Goal: Information Seeking & Learning: Learn about a topic

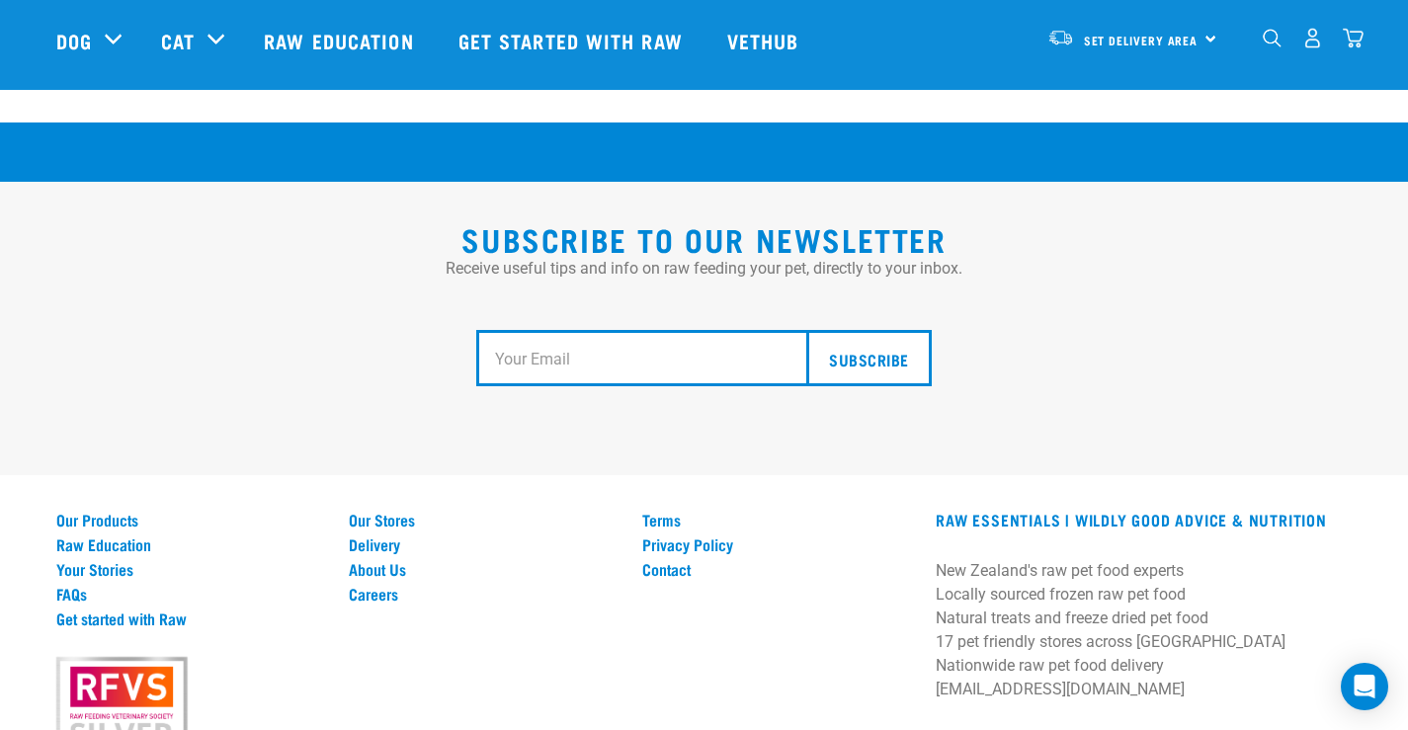
scroll to position [3661, 0]
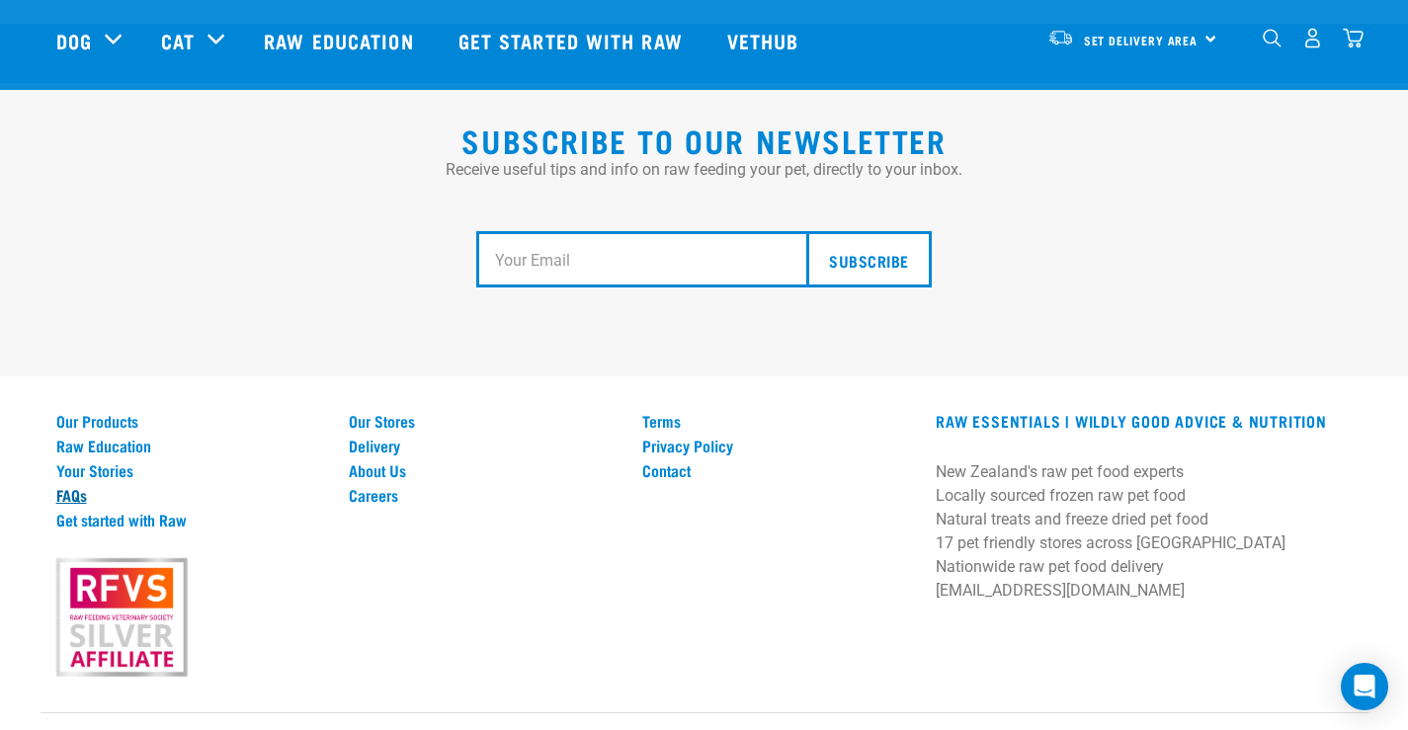
click at [70, 486] on link "FAQs" at bounding box center [191, 495] width 270 height 18
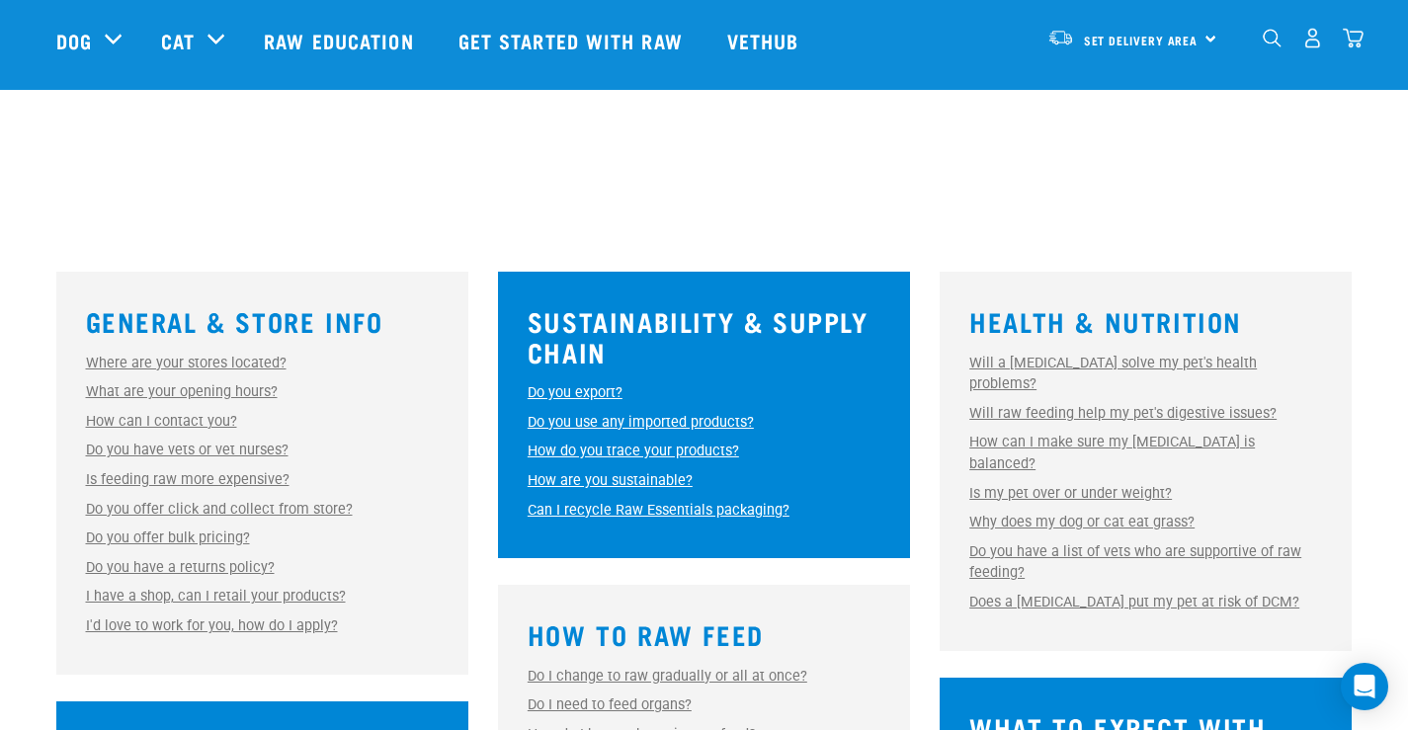
scroll to position [494, 0]
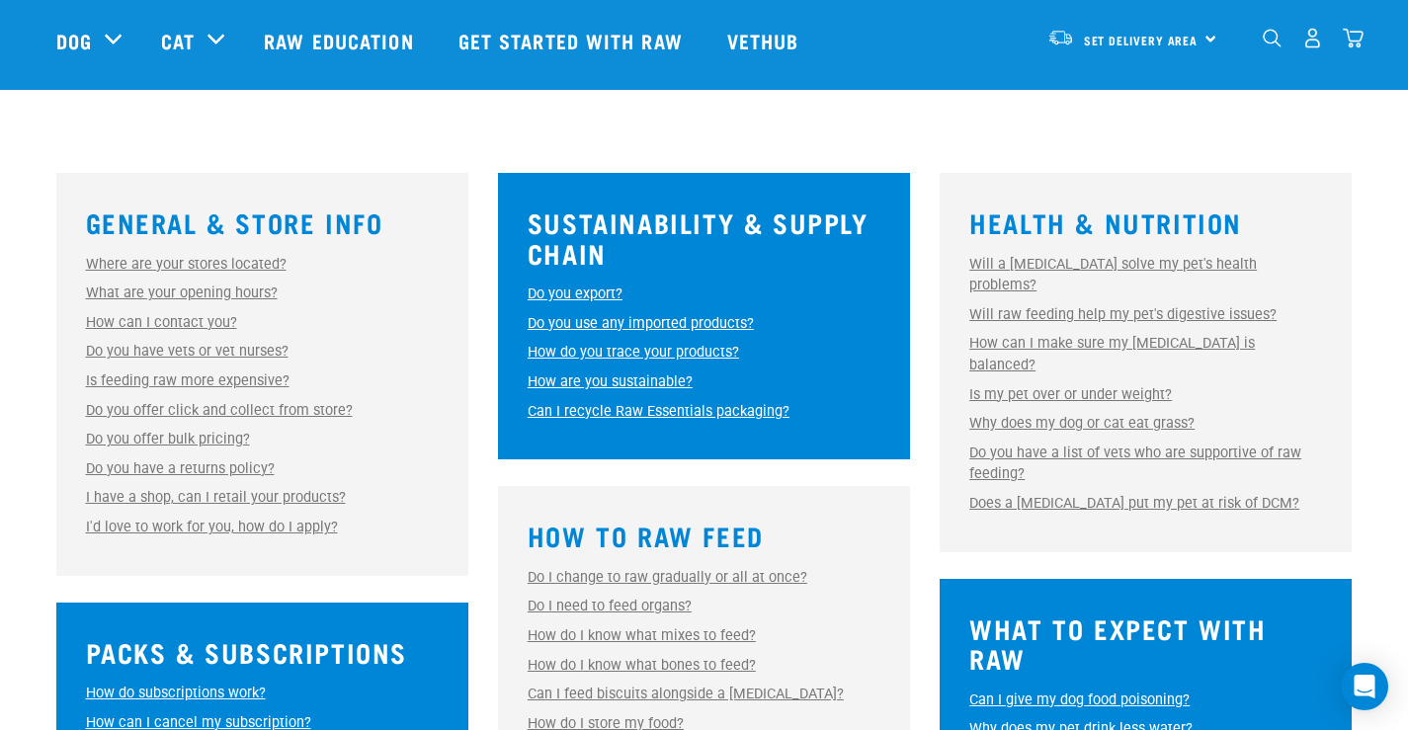
click at [998, 445] on link "Do you have a list of vets who are supportive of raw feeding?" at bounding box center [1135, 464] width 332 height 39
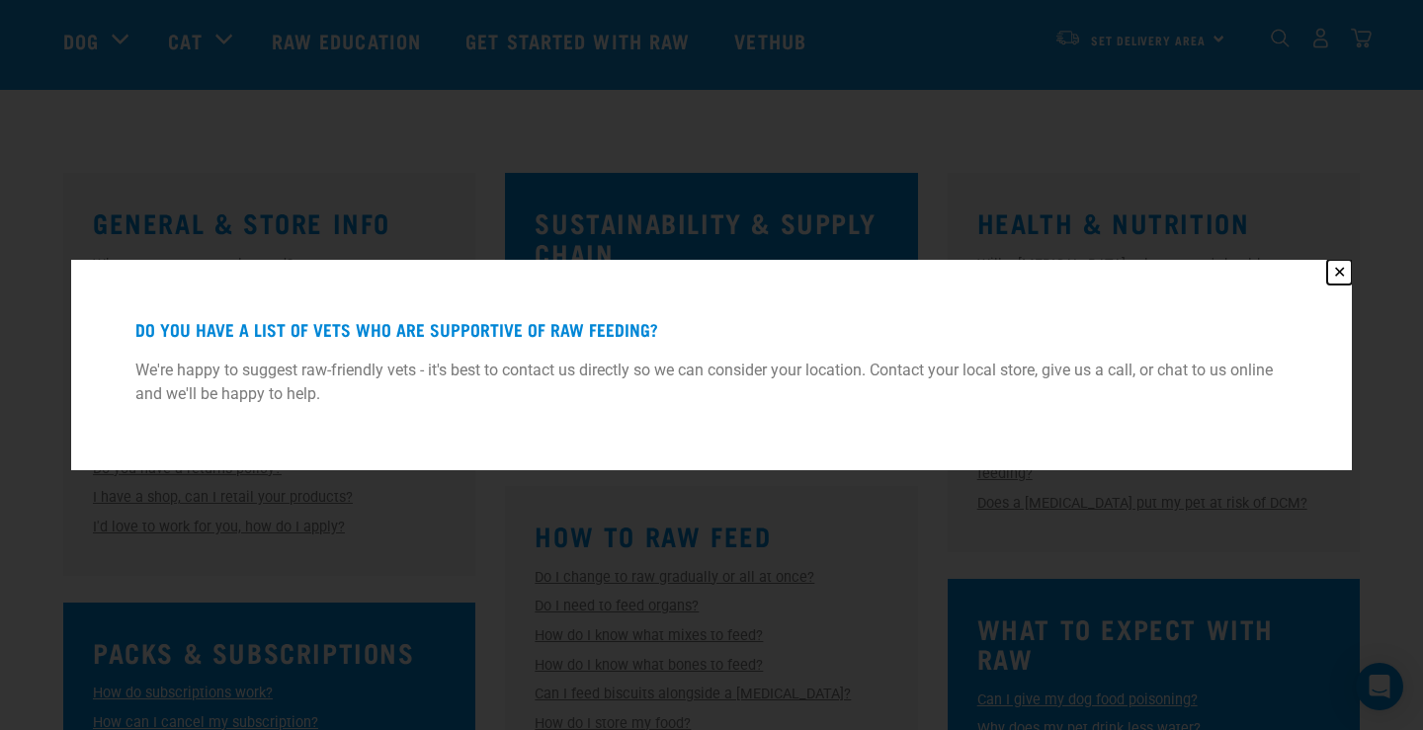
click at [1344, 268] on button "✕" at bounding box center [1339, 272] width 25 height 25
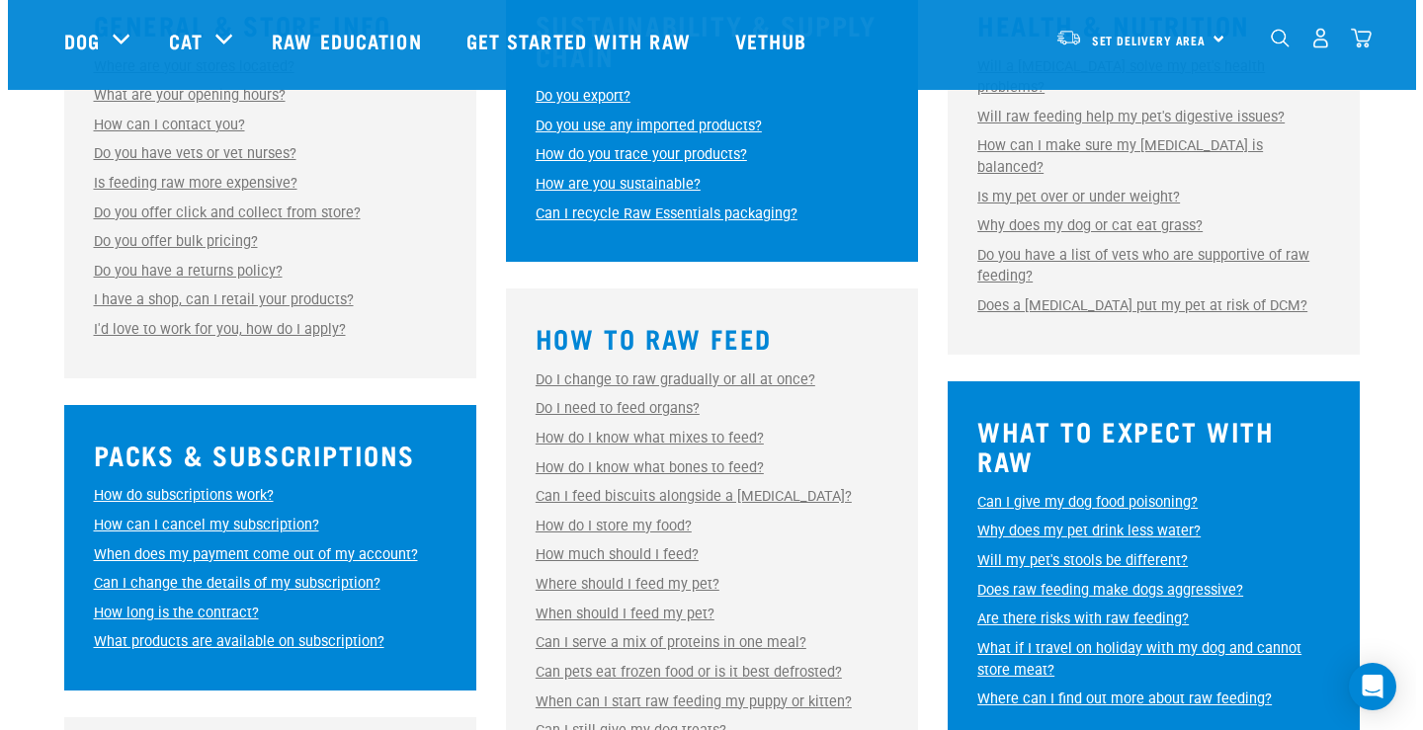
scroll to position [790, 0]
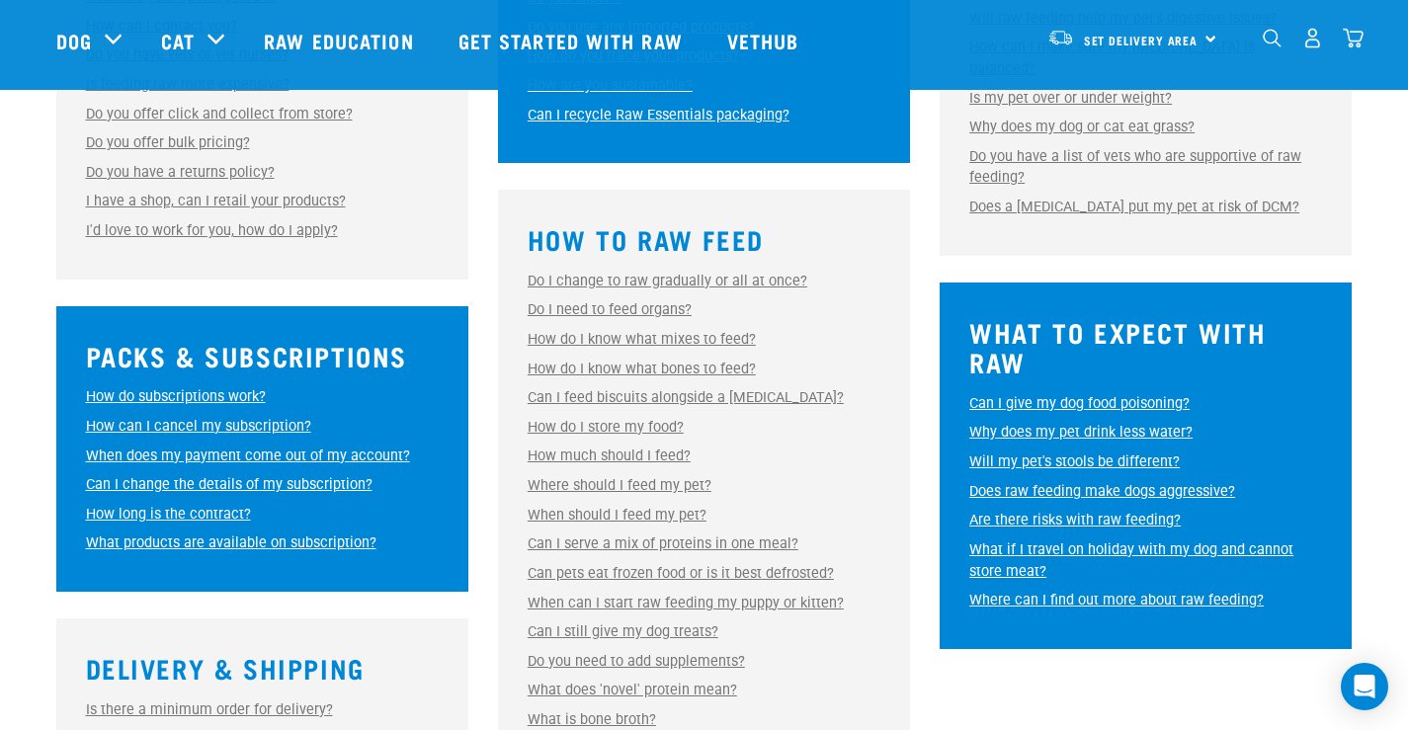
click at [996, 395] on link "Can I give my dog food poisoning?" at bounding box center [1079, 403] width 220 height 17
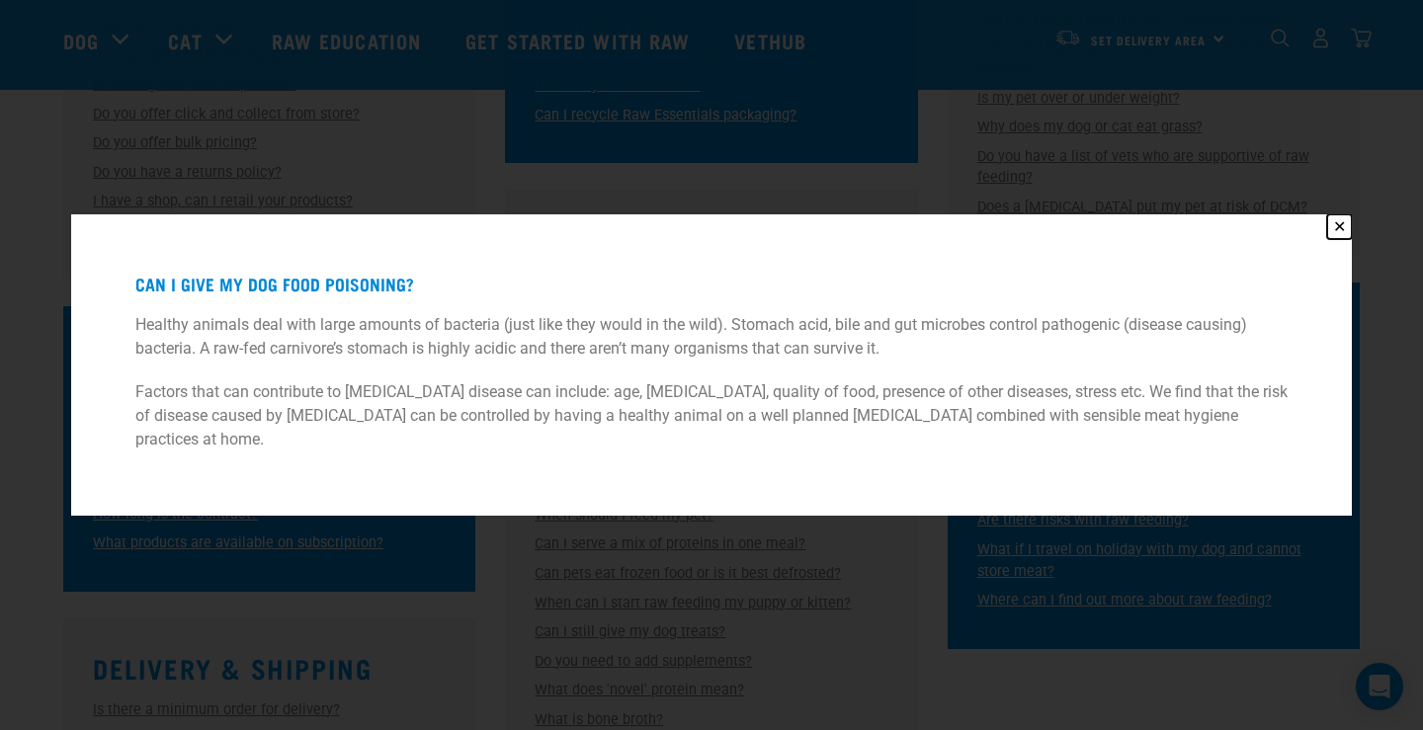
click at [1341, 231] on button "✕" at bounding box center [1339, 226] width 25 height 25
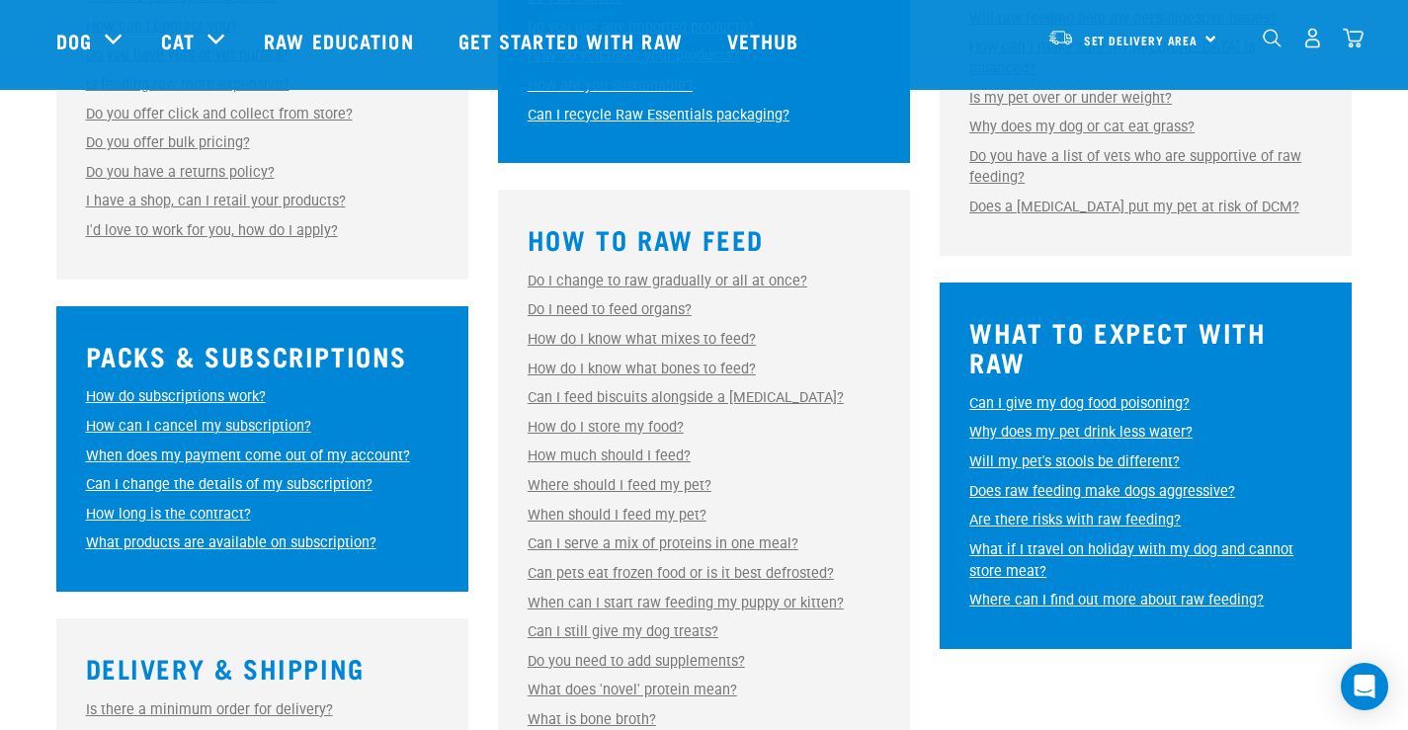
click at [1024, 512] on link "Are there risks with raw feeding?" at bounding box center [1074, 520] width 211 height 17
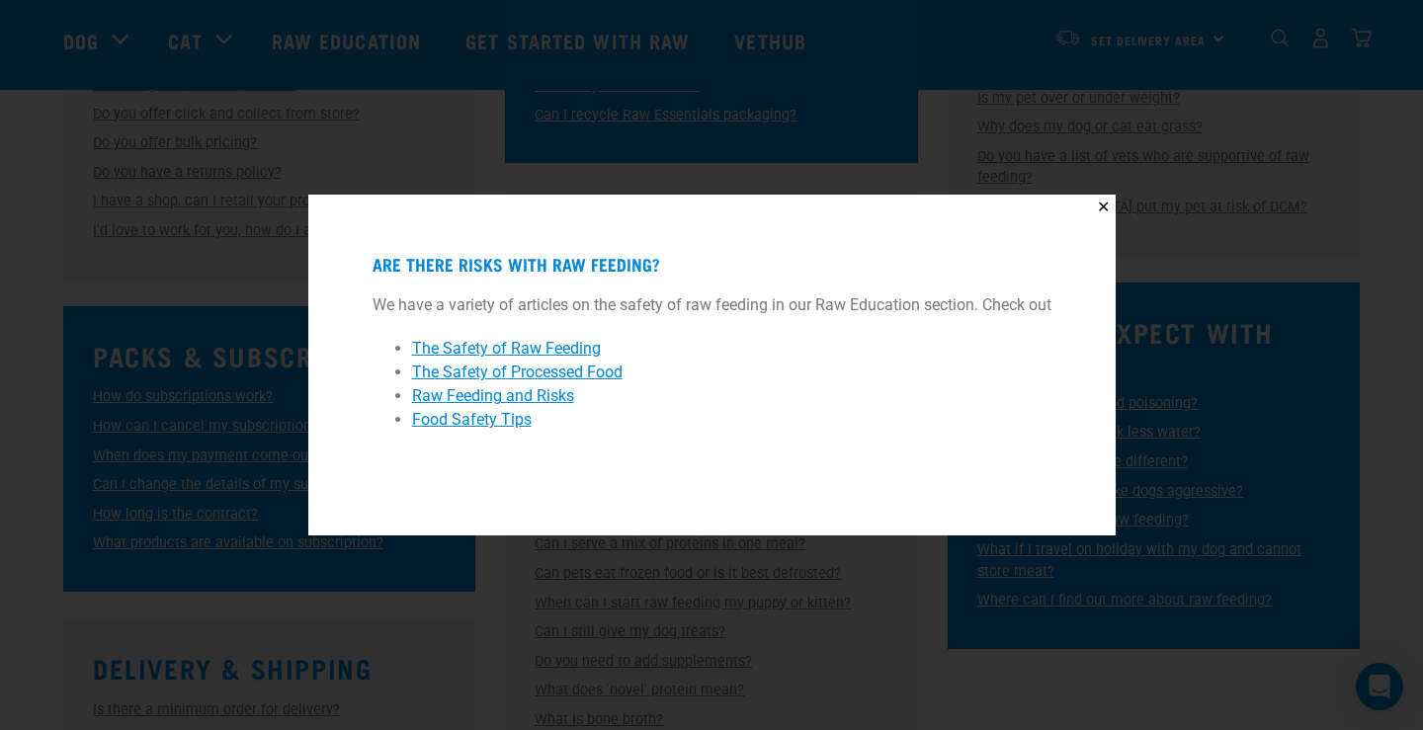
click at [529, 395] on link "Raw Feeding and Risks" at bounding box center [493, 395] width 162 height 19
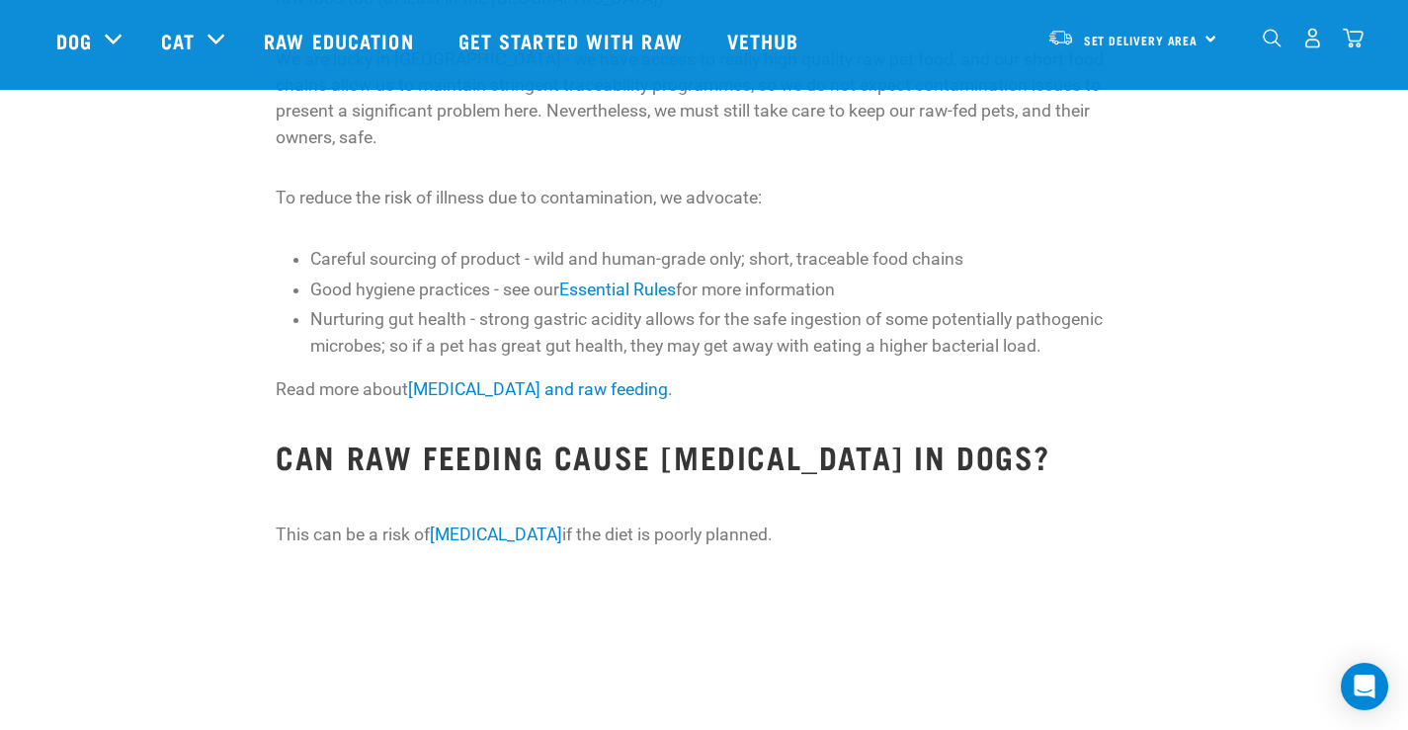
scroll to position [2766, 0]
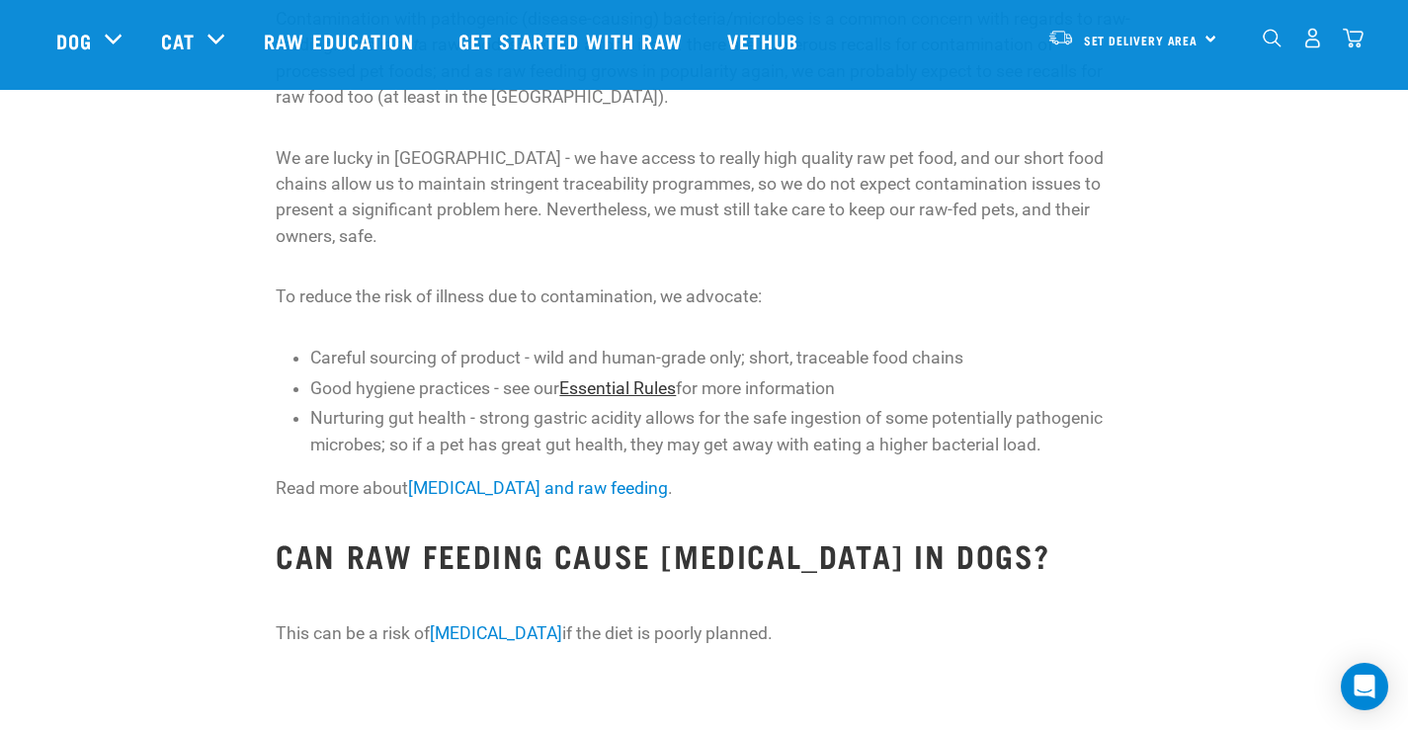
click at [601, 378] on link "Essential Rules" at bounding box center [617, 388] width 117 height 20
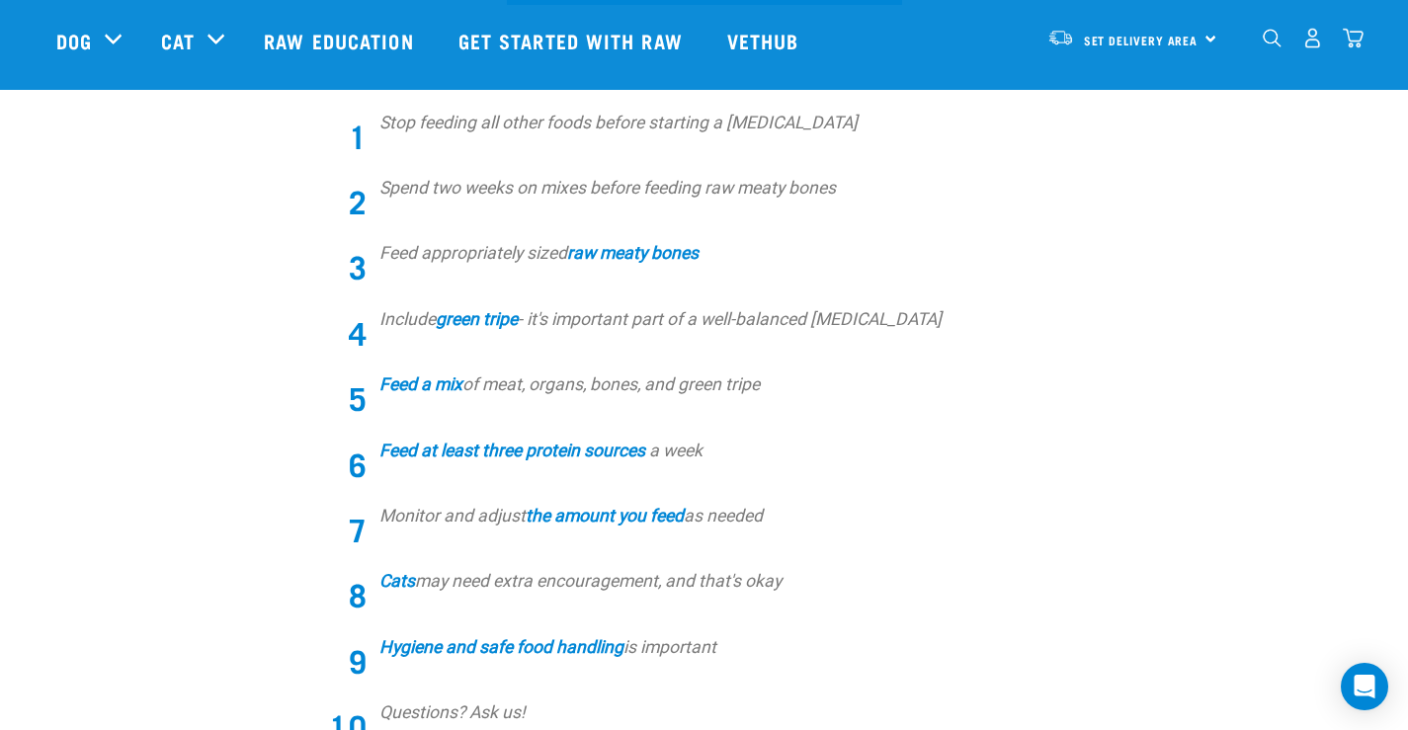
scroll to position [790, 0]
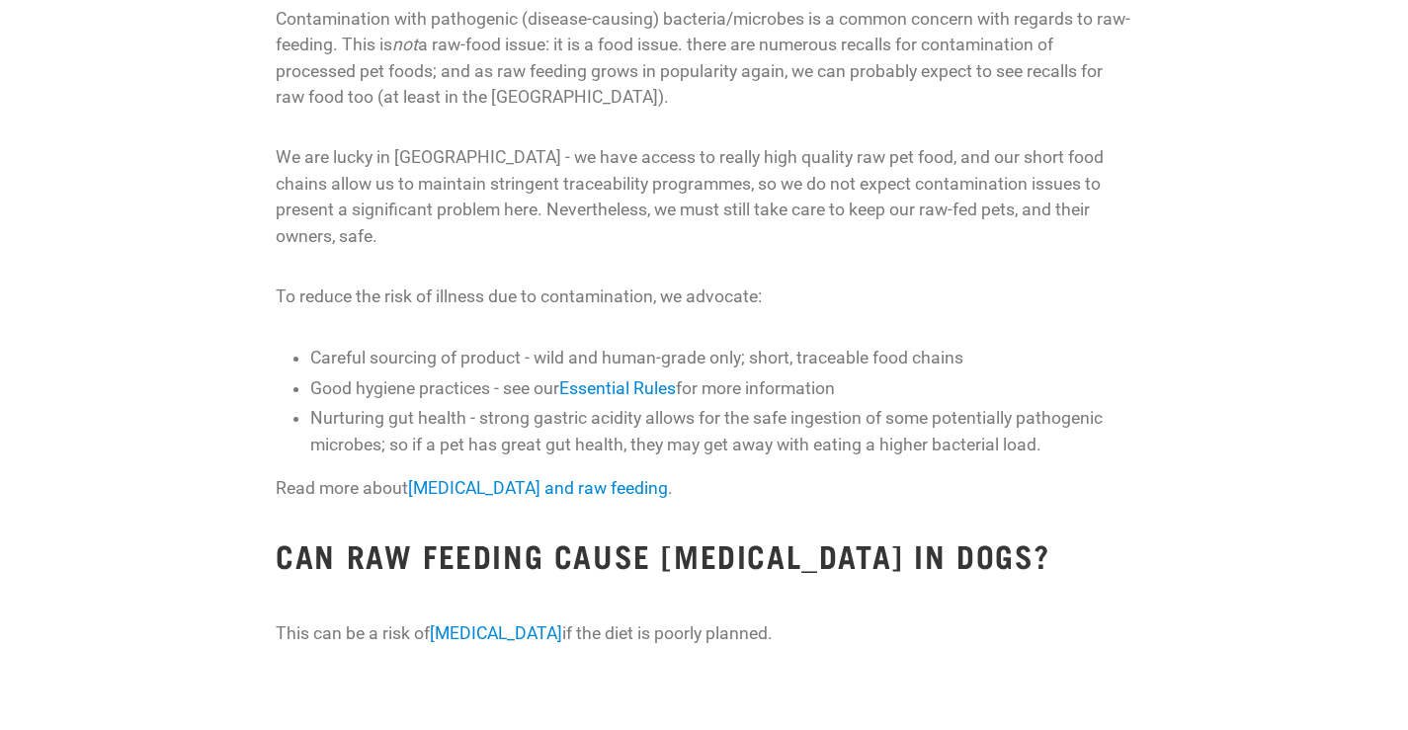
scroll to position [2912, 0]
click at [518, 478] on link "[MEDICAL_DATA] and raw feeding" at bounding box center [538, 488] width 260 height 20
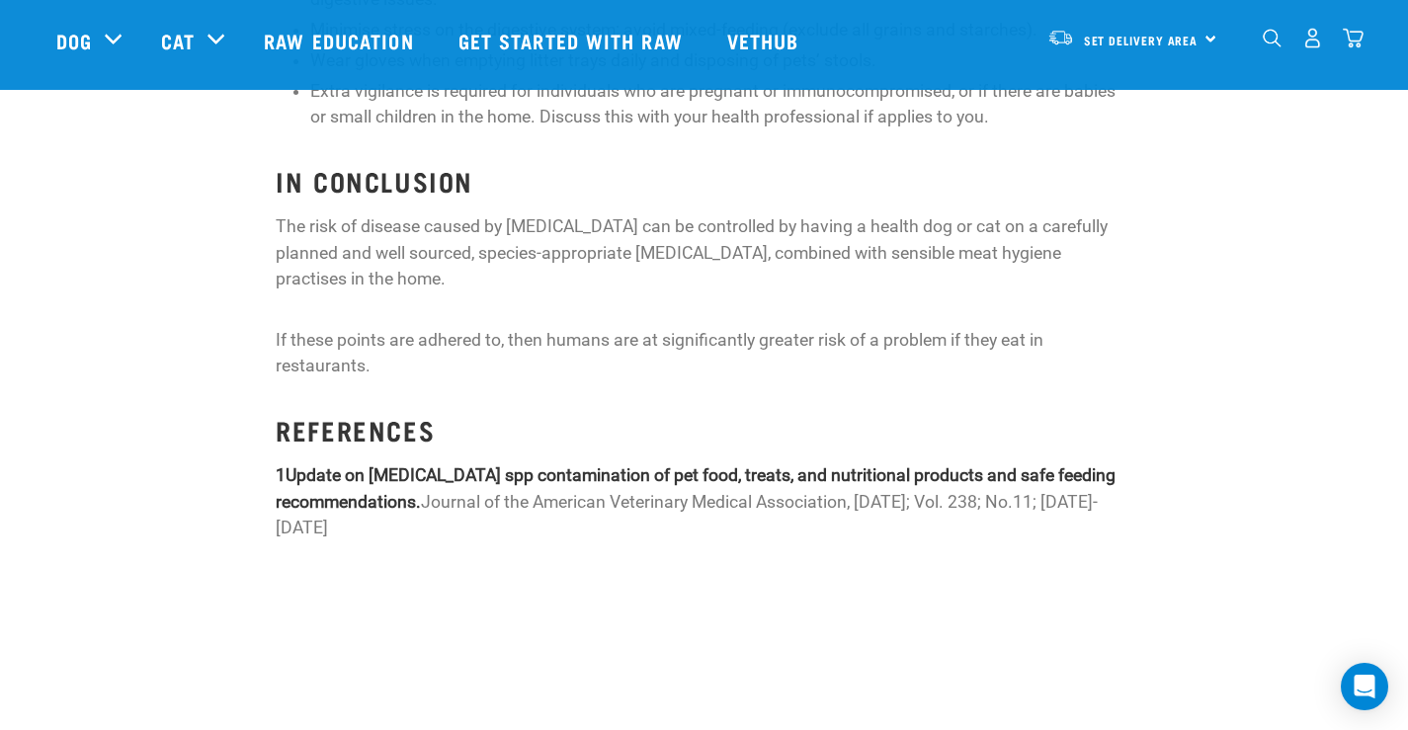
scroll to position [2569, 0]
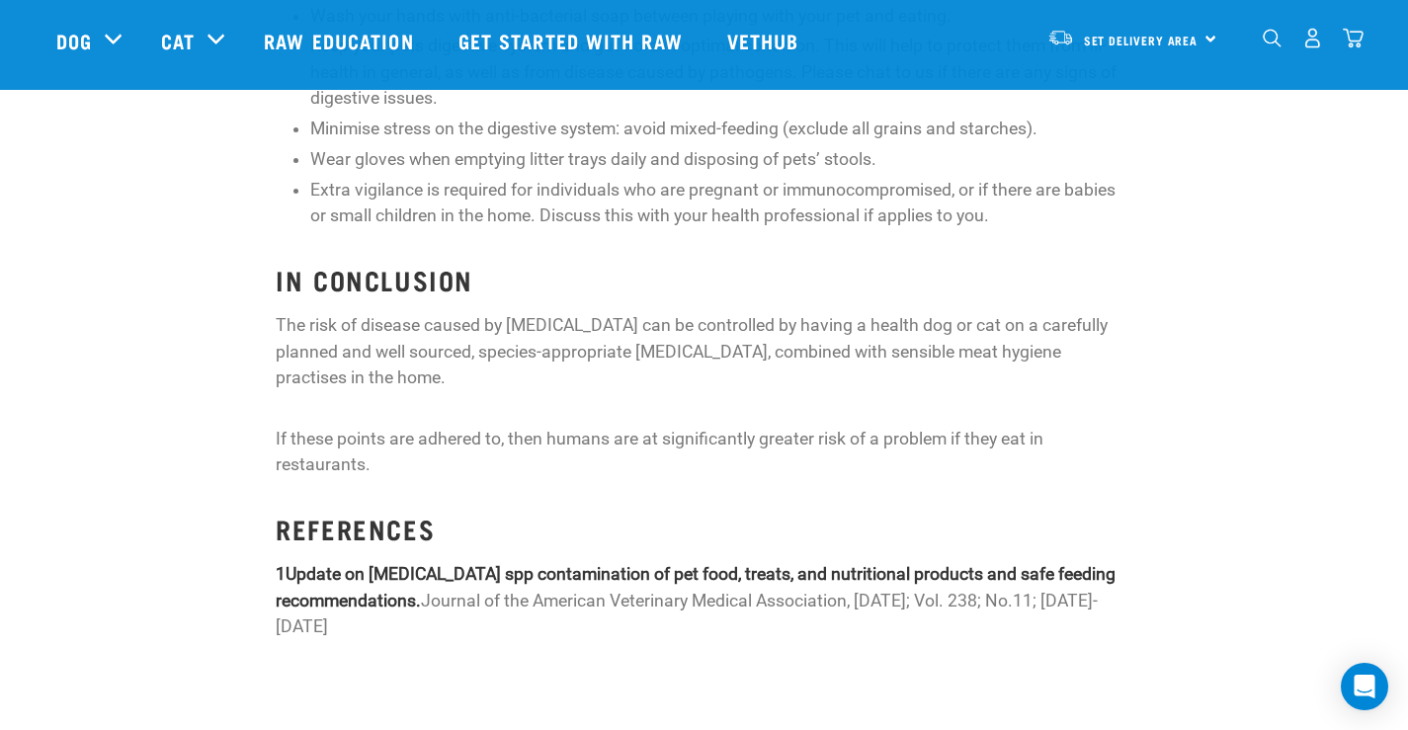
click at [576, 564] on strong "Update on [MEDICAL_DATA] spp contamination of pet food, treats, and nutritional…" at bounding box center [696, 586] width 840 height 45
